Goal: Task Accomplishment & Management: Manage account settings

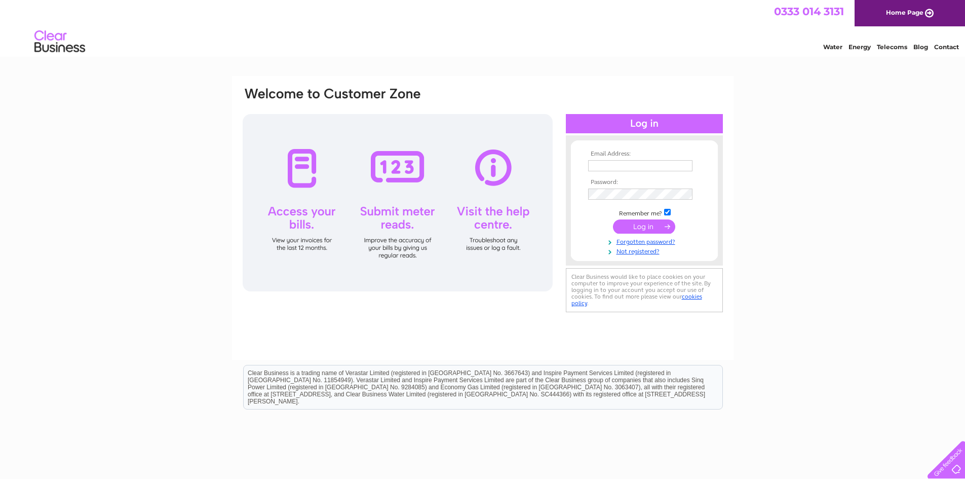
click at [617, 163] on input "text" at bounding box center [640, 165] width 104 height 11
drag, startPoint x: 683, startPoint y: 168, endPoint x: 630, endPoint y: 169, distance: 52.7
click at [630, 169] on input "[EMAIL_ADDRESS][DOMAIN_NAME]" at bounding box center [640, 166] width 105 height 12
type input "[EMAIL_ADDRESS][DOMAIN_NAME]"
click at [613, 220] on input "submit" at bounding box center [644, 227] width 62 height 14
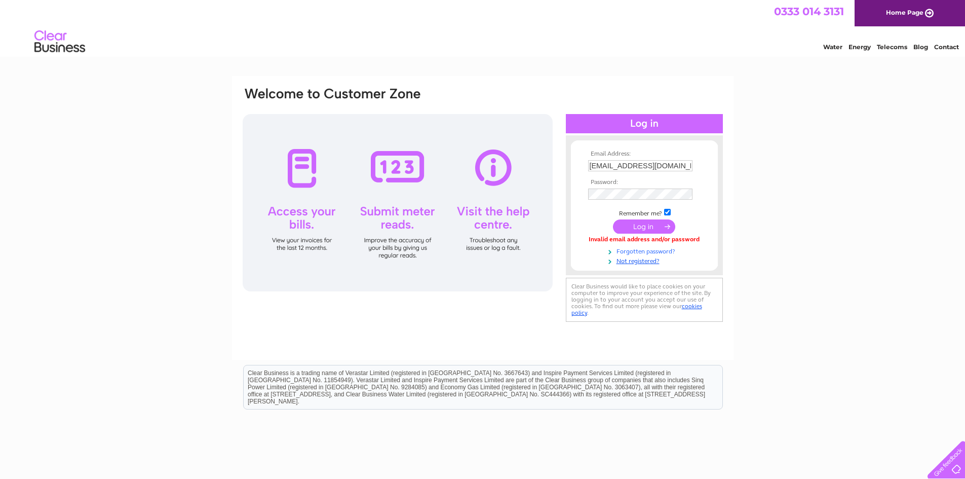
click at [641, 251] on link "Forgotten password?" at bounding box center [645, 251] width 115 height 10
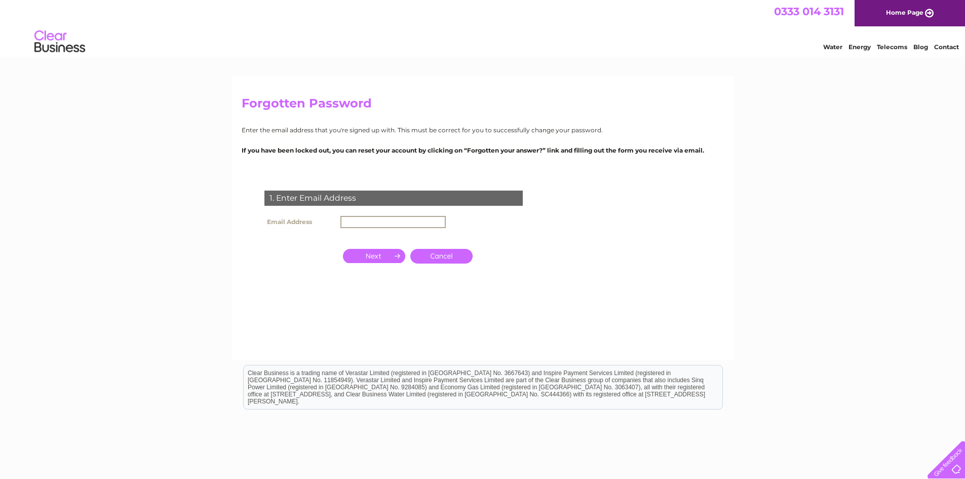
click at [430, 224] on input "text" at bounding box center [392, 222] width 105 height 12
type input "[EMAIL_ADDRESS][DOMAIN_NAME]"
click at [365, 254] on input "button" at bounding box center [374, 255] width 62 height 14
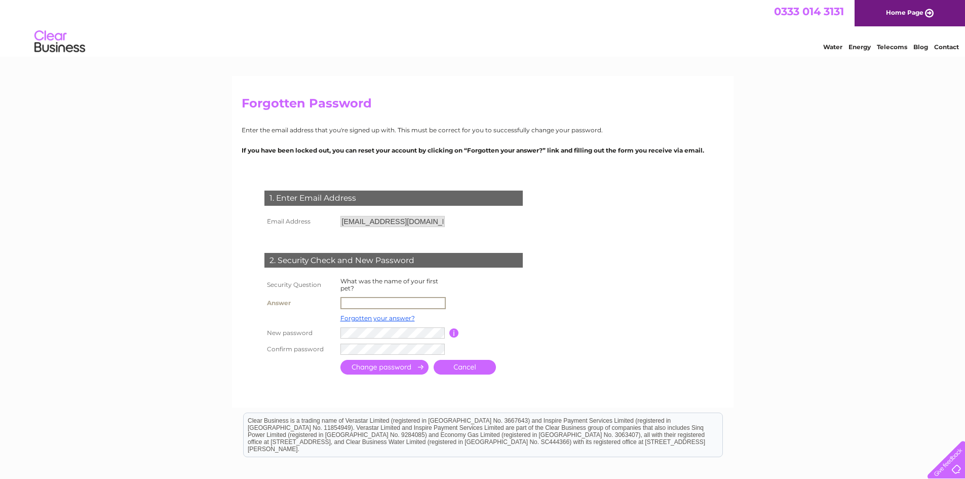
click at [367, 301] on input "text" at bounding box center [392, 303] width 105 height 12
type input "pippa"
click at [398, 363] on input "submit" at bounding box center [384, 367] width 88 height 15
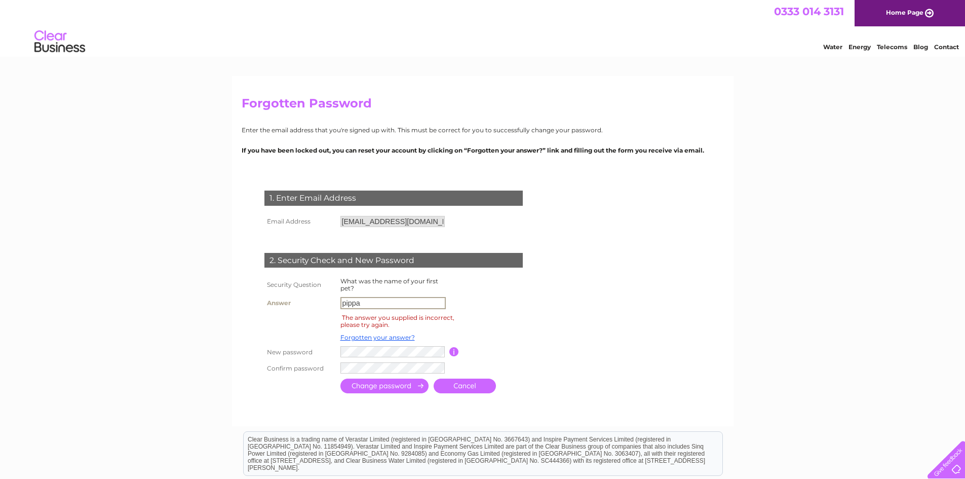
drag, startPoint x: 396, startPoint y: 305, endPoint x: 310, endPoint y: 297, distance: 86.5
click at [310, 297] on tr "Answer pippa" at bounding box center [406, 302] width 288 height 17
type input "harry"
click at [387, 385] on input "submit" at bounding box center [384, 386] width 88 height 15
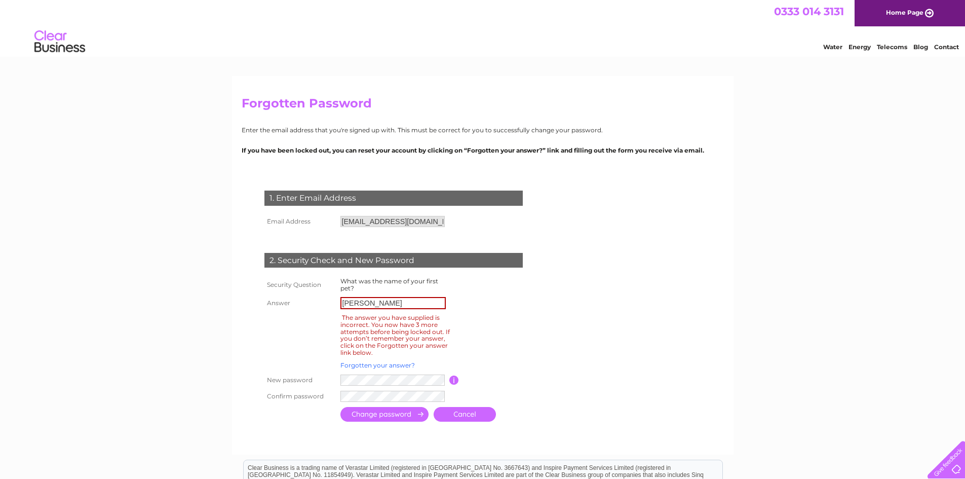
click at [385, 365] on link "Forgotten your answer?" at bounding box center [377, 365] width 74 height 8
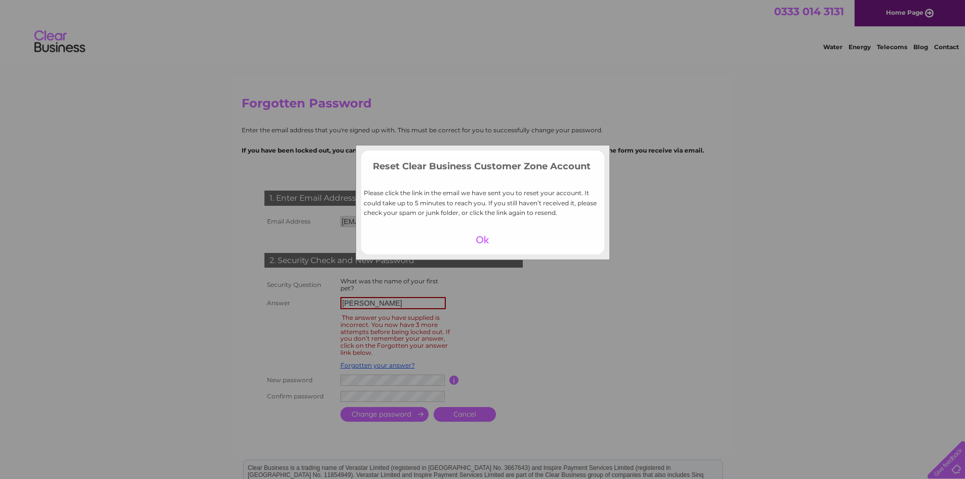
click at [478, 236] on div at bounding box center [482, 239] width 62 height 14
